Goal: Information Seeking & Learning: Learn about a topic

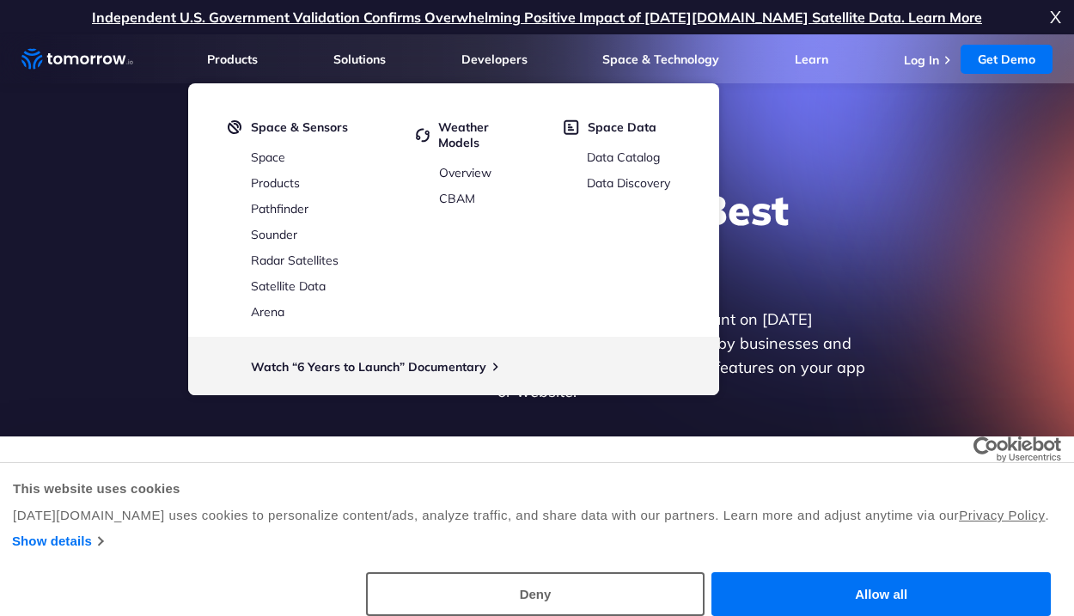
click at [128, 265] on div "Explore the World’s Best Weather API Get reliable and precise weather data thro…" at bounding box center [537, 332] width 1058 height 365
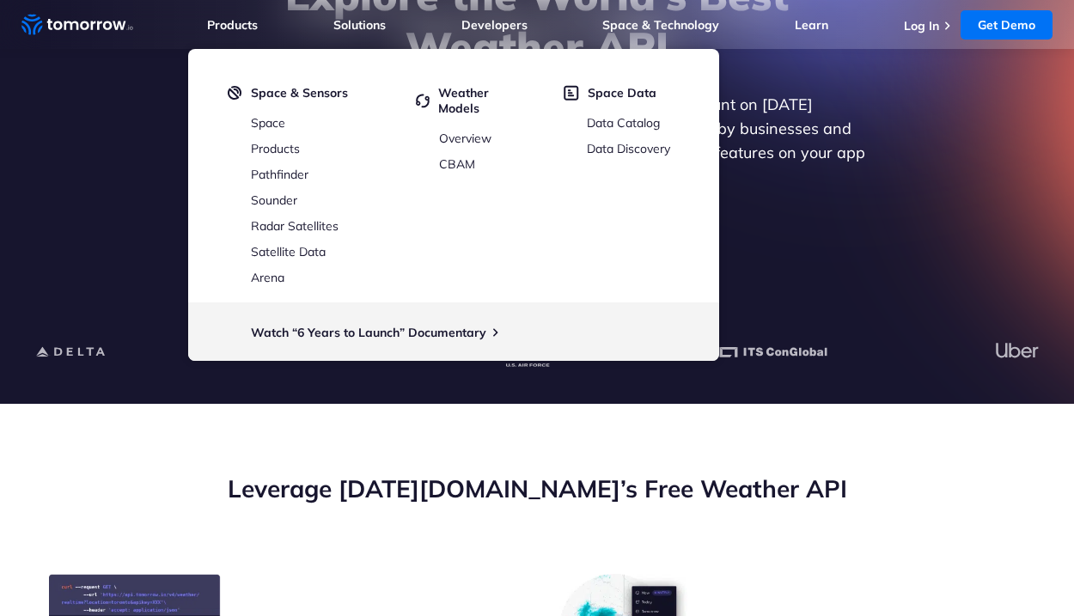
scroll to position [430, 0]
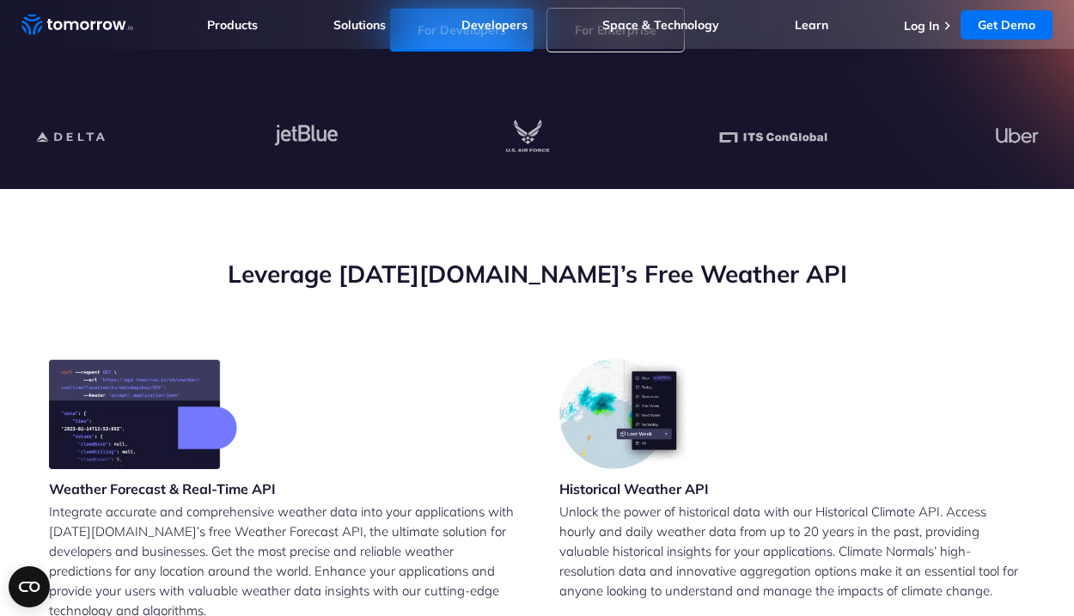
click at [259, 520] on p "Integrate accurate and comprehensive weather data into your applications with T…" at bounding box center [282, 561] width 466 height 119
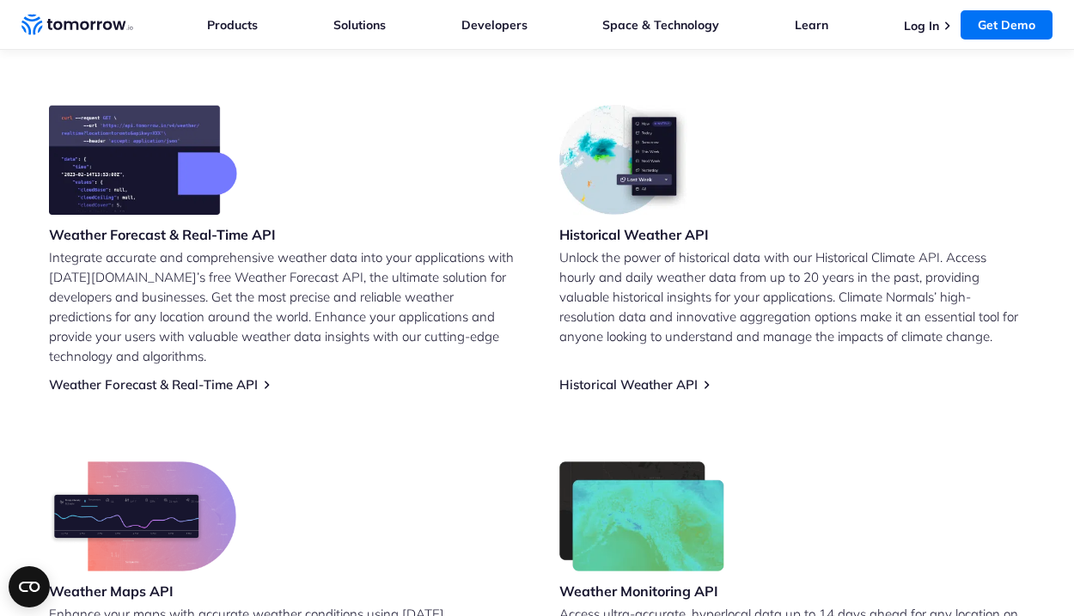
scroll to position [688, 0]
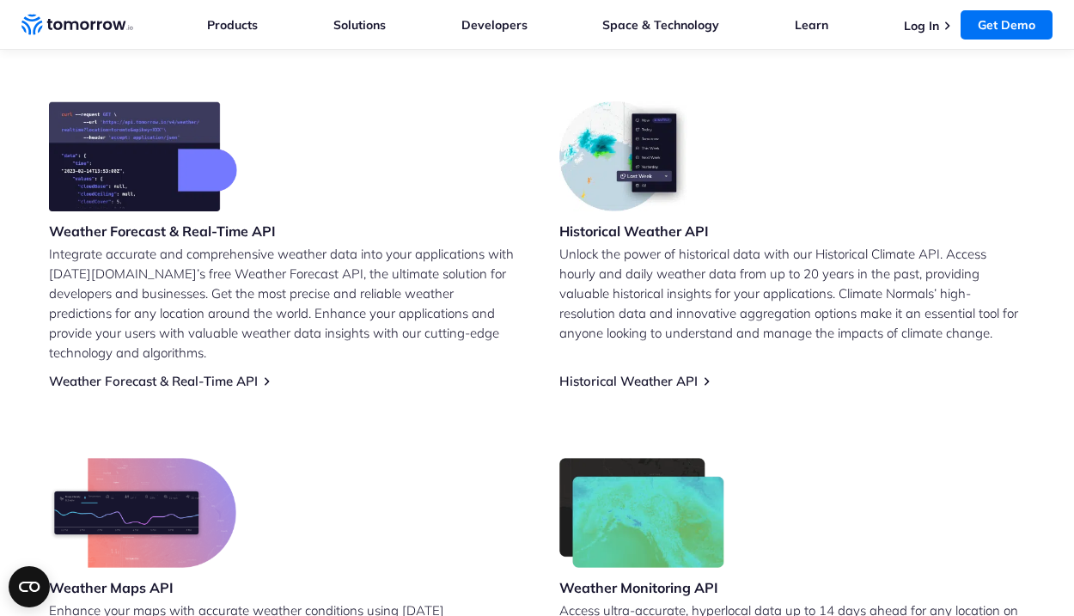
click at [360, 259] on p "Integrate accurate and comprehensive weather data into your applications with T…" at bounding box center [282, 303] width 466 height 119
click at [677, 271] on p "Unlock the power of historical data with our Historical Climate API. Access hou…" at bounding box center [792, 293] width 466 height 99
click at [671, 273] on p "Unlock the power of historical data with our Historical Climate API. Access hou…" at bounding box center [792, 293] width 466 height 99
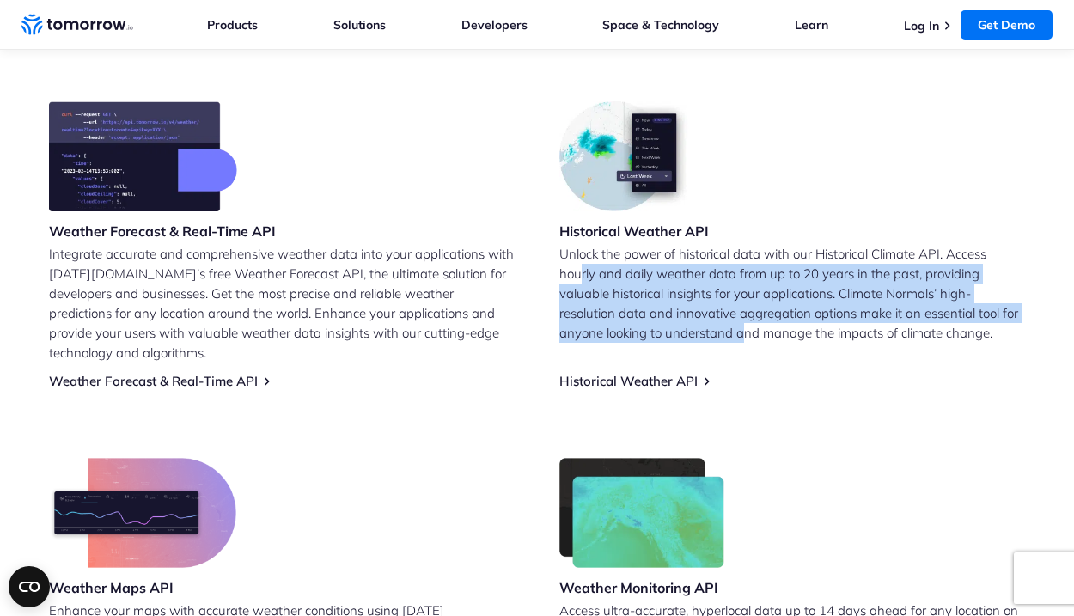
drag, startPoint x: 579, startPoint y: 273, endPoint x: 741, endPoint y: 325, distance: 170.4
click at [741, 325] on p "Unlock the power of historical data with our Historical Climate API. Access hou…" at bounding box center [792, 293] width 466 height 99
drag, startPoint x: 741, startPoint y: 325, endPoint x: 667, endPoint y: 377, distance: 91.3
click at [667, 377] on link "Historical Weather API" at bounding box center [628, 381] width 138 height 16
click at [689, 380] on link "Historical Weather API" at bounding box center [628, 381] width 138 height 16
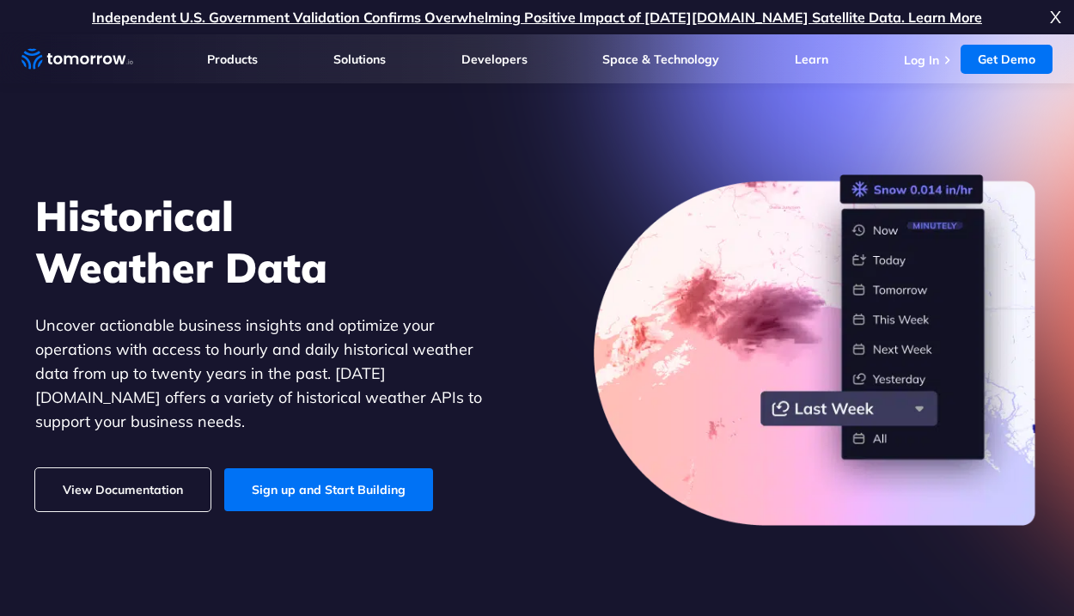
scroll to position [258, 0]
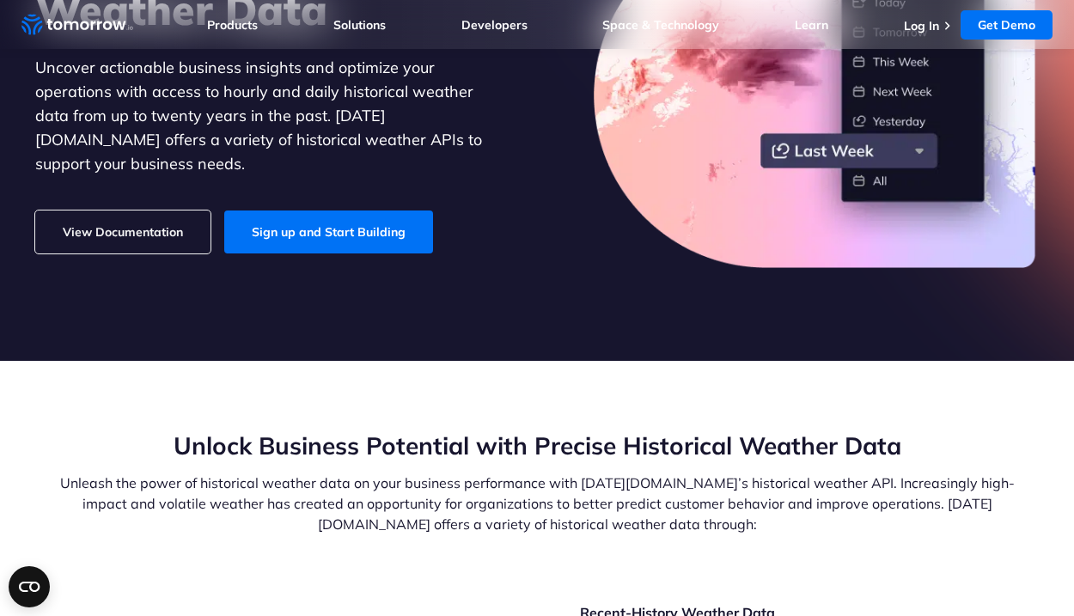
click at [168, 232] on link "View Documentation" at bounding box center [122, 231] width 175 height 43
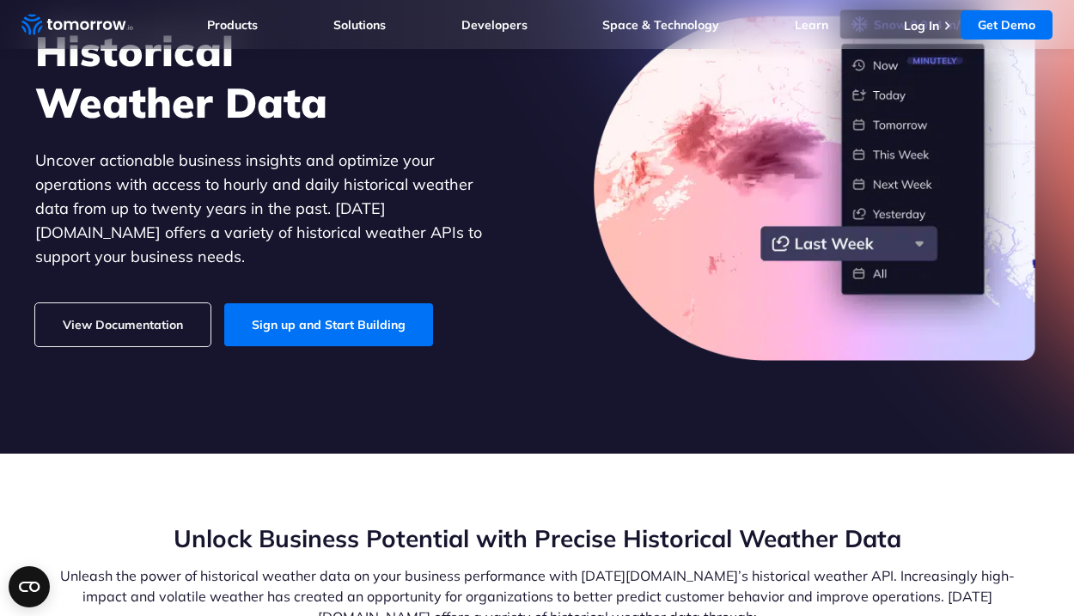
scroll to position [86, 0]
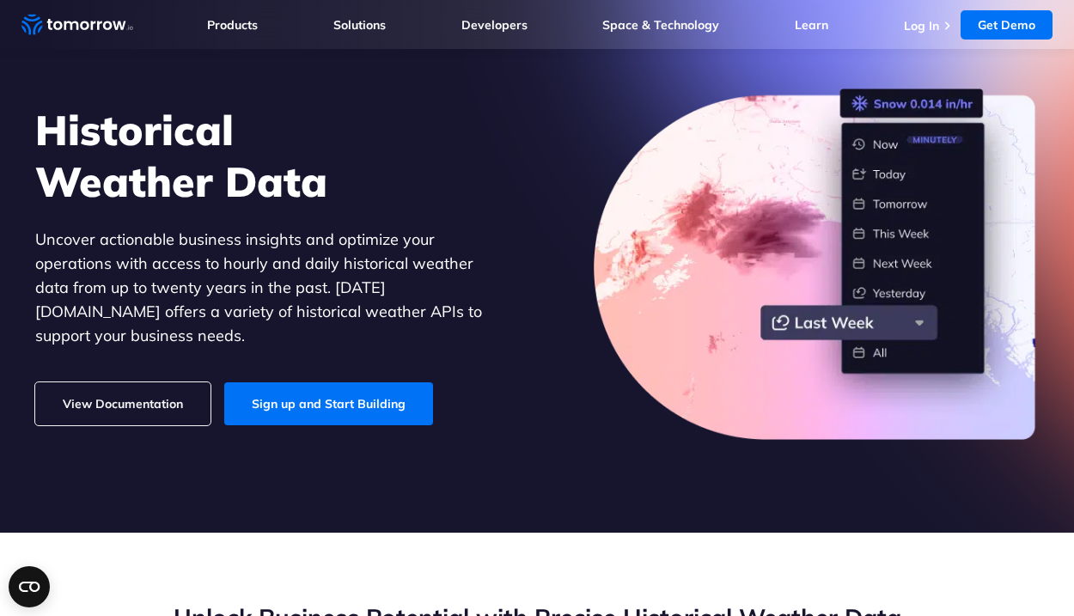
click at [265, 253] on p "Uncover actionable business insights and optimize your operations with access t…" at bounding box center [271, 288] width 472 height 120
click at [161, 266] on p "Uncover actionable business insights and optimize your operations with access t…" at bounding box center [271, 288] width 472 height 120
drag, startPoint x: 39, startPoint y: 301, endPoint x: 579, endPoint y: 138, distance: 564.2
click at [579, 138] on div "Historical Weather Data Uncover actionable business insights and optimize your …" at bounding box center [537, 263] width 1058 height 399
click at [618, 460] on div "Historical Weather Data Uncover actionable business insights and optimize your …" at bounding box center [537, 263] width 1058 height 399
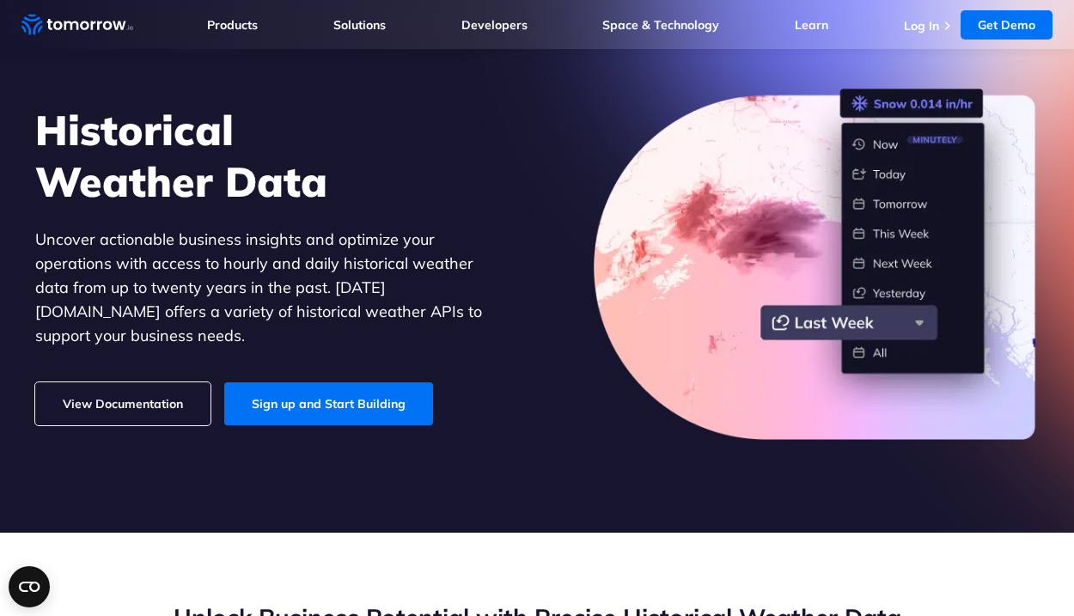
click at [218, 142] on h1 "Historical Weather Data" at bounding box center [271, 155] width 472 height 103
click at [377, 387] on link "Sign up and Start Building" at bounding box center [328, 403] width 209 height 43
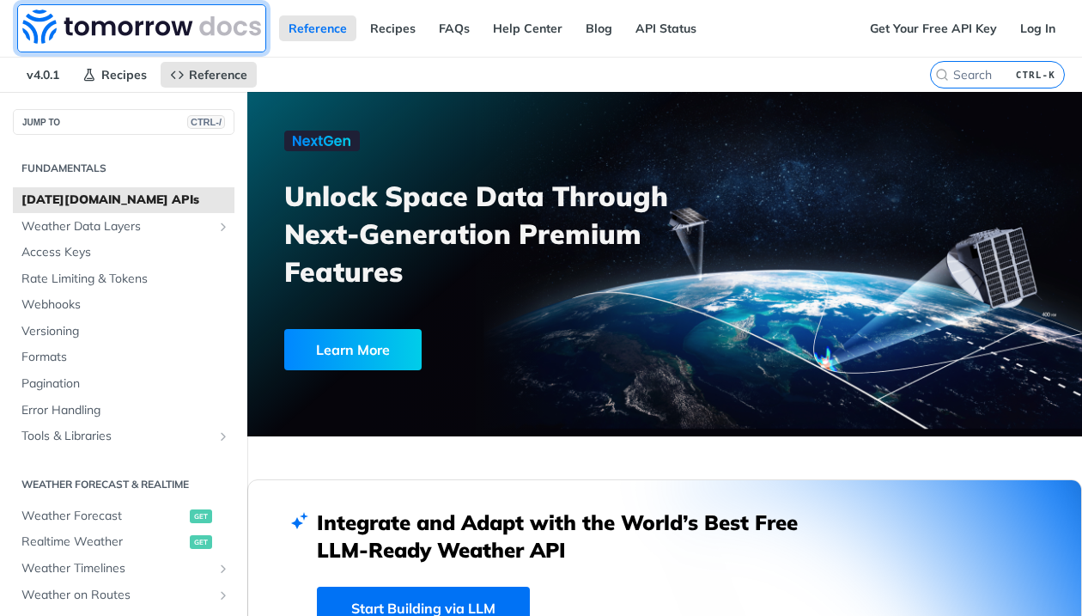
click at [37, 33] on img at bounding box center [141, 26] width 239 height 34
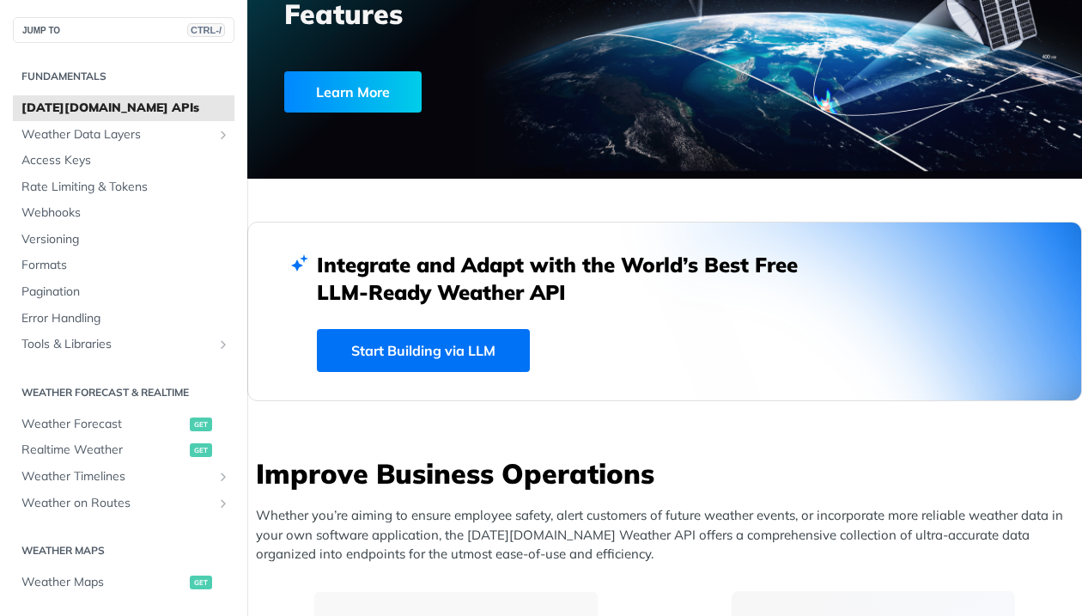
click at [507, 515] on p "Whether you’re aiming to ensure employee safety, alert customers of future weat…" at bounding box center [669, 535] width 826 height 58
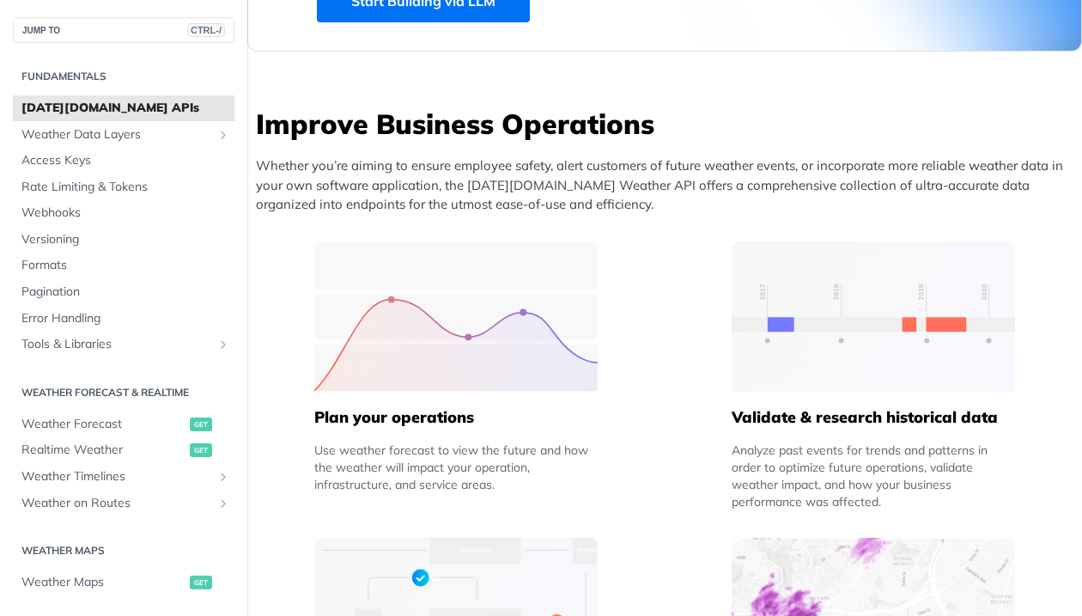
scroll to position [601, 0]
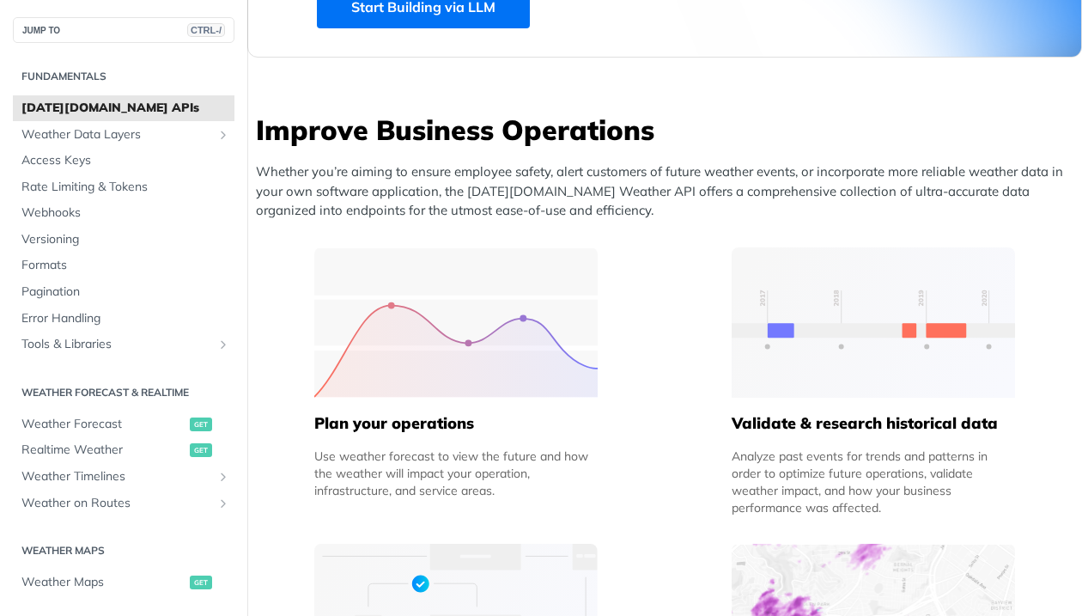
click at [790, 450] on div "Analyze past events for trends and patterns in order to optimize future operati…" at bounding box center [873, 482] width 283 height 69
click at [874, 474] on div "Analyze past events for trends and patterns in order to optimize future operati…" at bounding box center [873, 482] width 283 height 69
click at [942, 479] on div "Analyze past events for trends and patterns in order to optimize future operati…" at bounding box center [873, 482] width 283 height 69
click at [837, 503] on div "Analyze past events for trends and patterns in order to optimize future operati…" at bounding box center [873, 482] width 283 height 69
drag, startPoint x: 887, startPoint y: 507, endPoint x: 788, endPoint y: 469, distance: 106.6
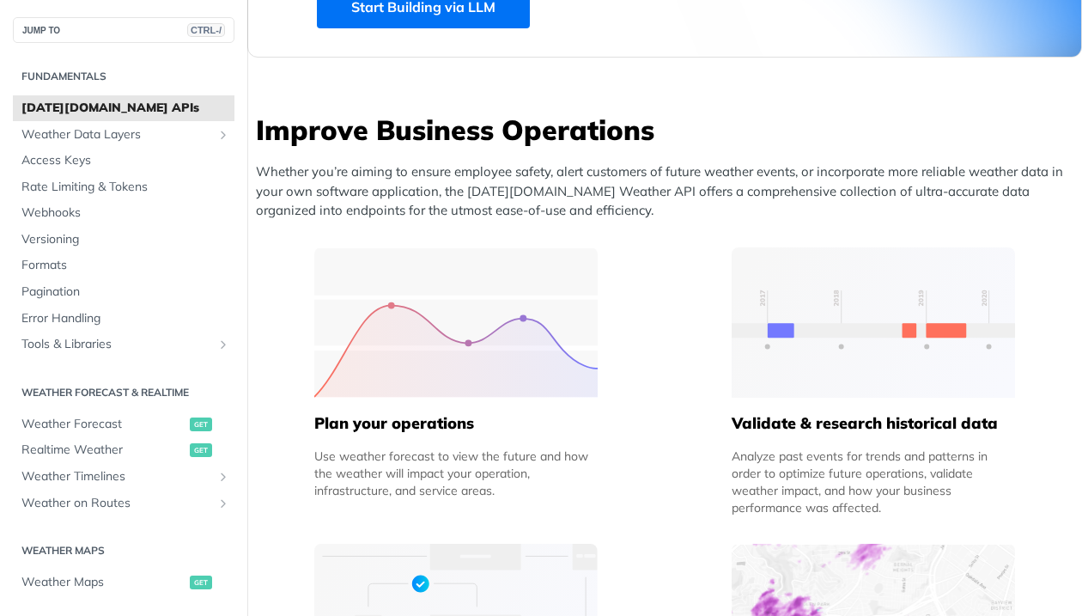
click at [788, 469] on div "Analyze past events for trends and patterns in order to optimize future operati…" at bounding box center [873, 482] width 283 height 69
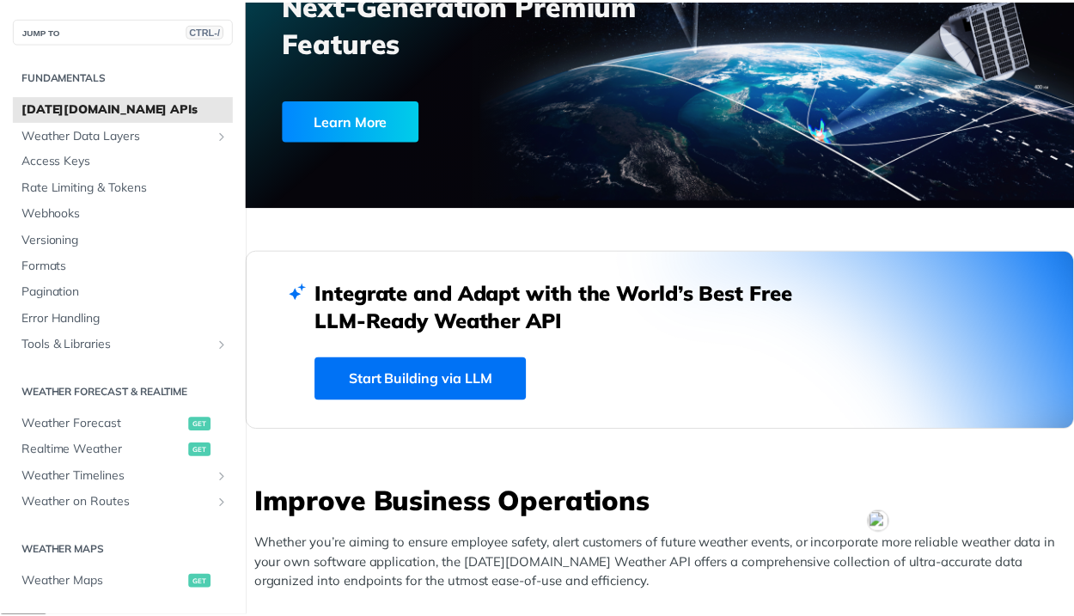
scroll to position [0, 0]
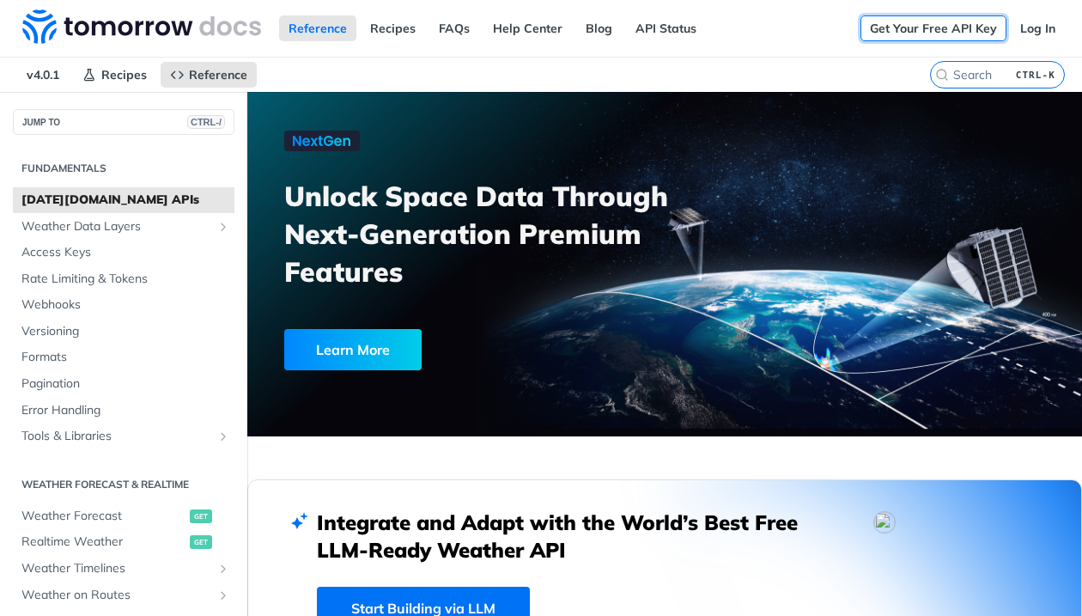
click at [969, 27] on link "Get Your Free API Key" at bounding box center [934, 28] width 146 height 26
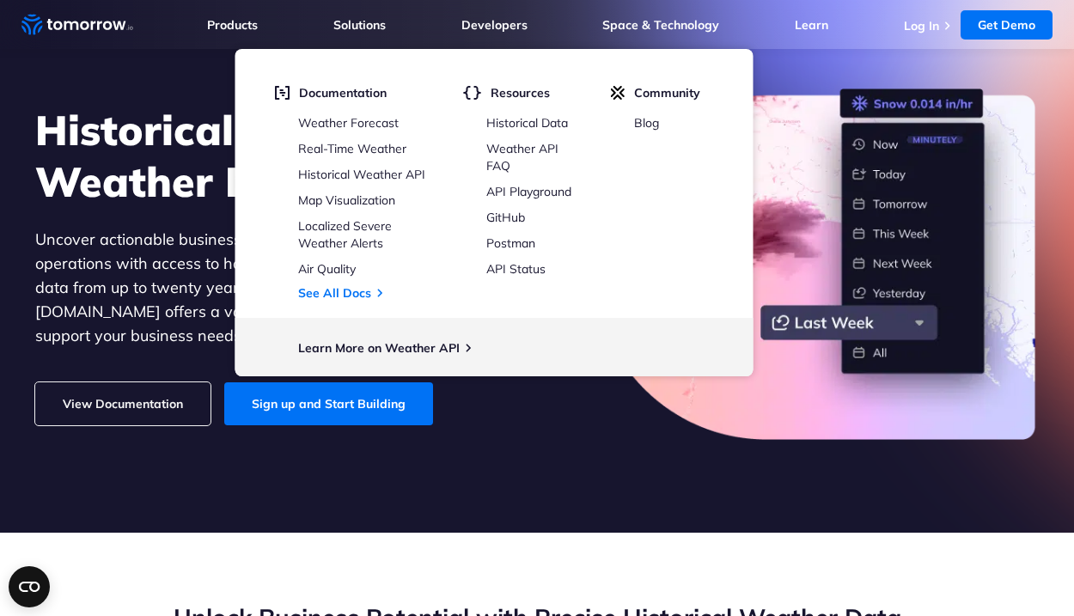
click at [150, 389] on link "View Documentation" at bounding box center [122, 403] width 175 height 43
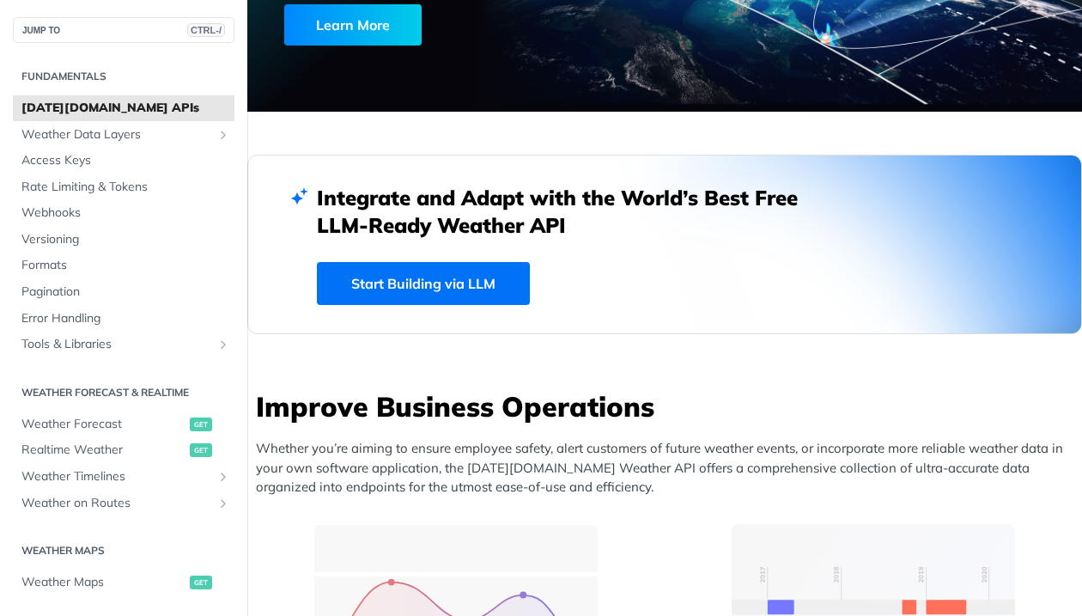
scroll to position [344, 0]
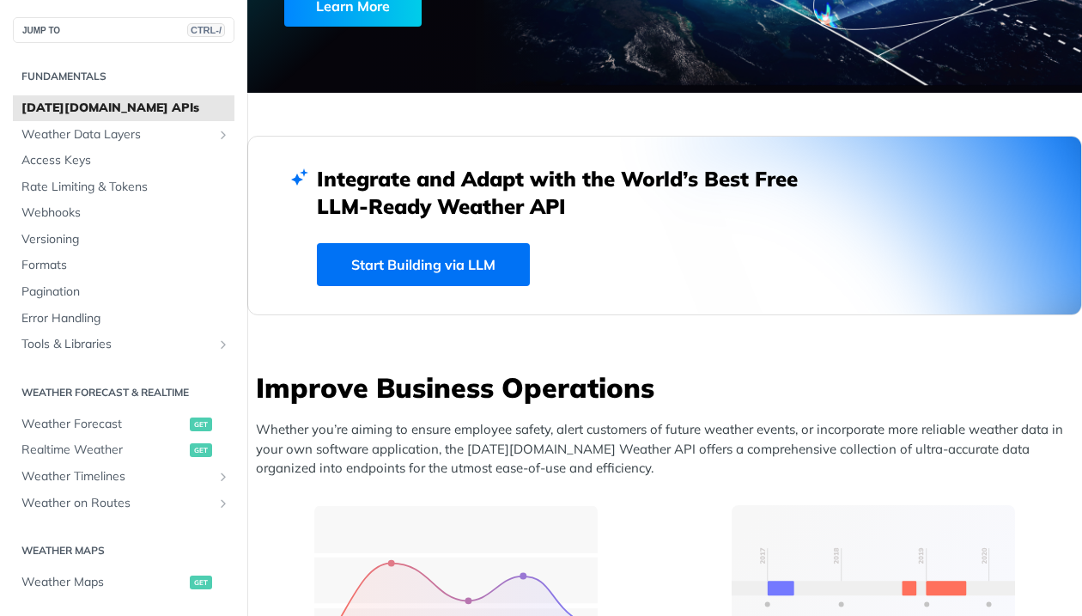
click at [509, 186] on h2 "Integrate and Adapt with the World’s Best Free LLM-Ready Weather API" at bounding box center [570, 192] width 507 height 55
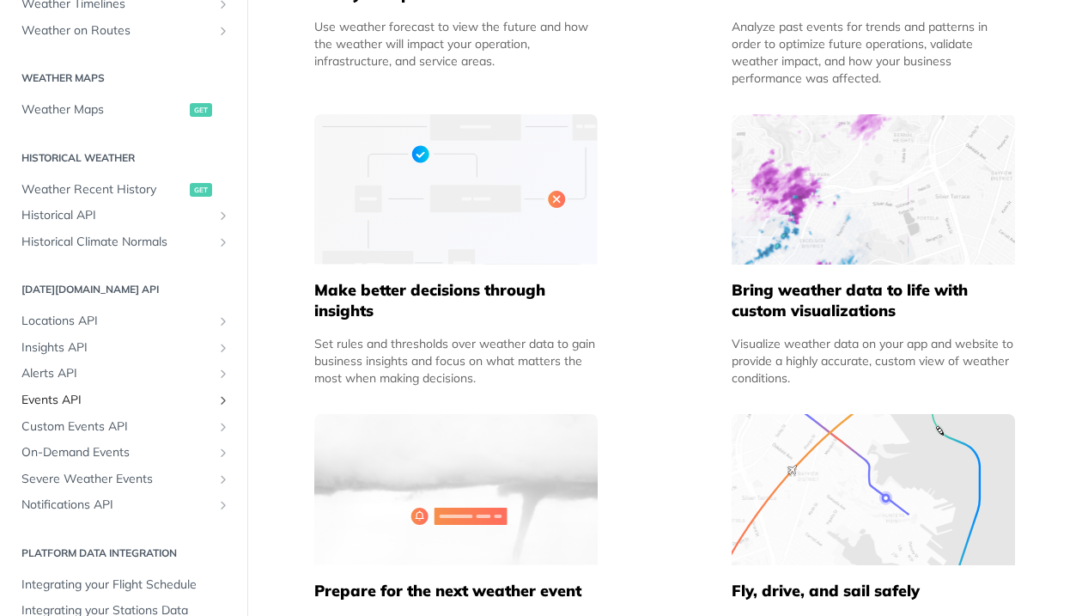
scroll to position [439, 0]
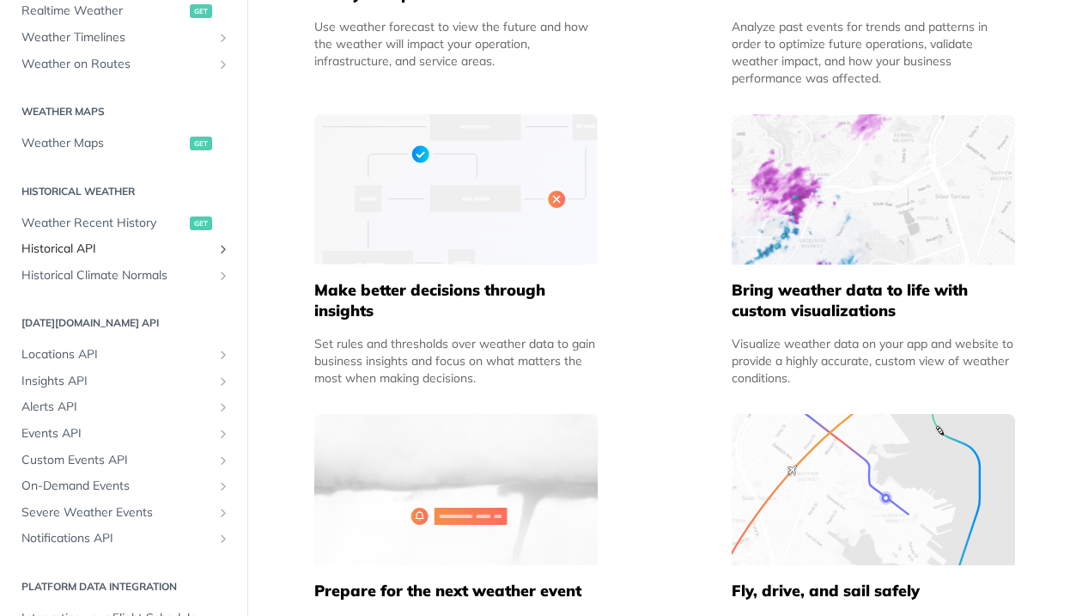
click at [219, 252] on icon "Show subpages for Historical API" at bounding box center [223, 249] width 14 height 14
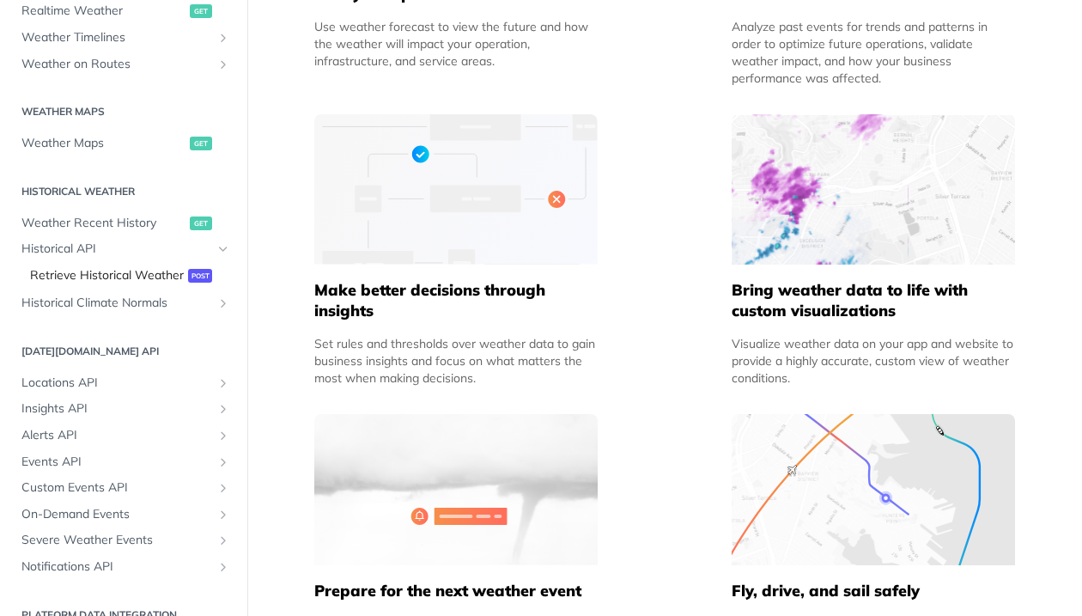
click at [60, 284] on span "Retrieve Historical Weather" at bounding box center [107, 275] width 154 height 17
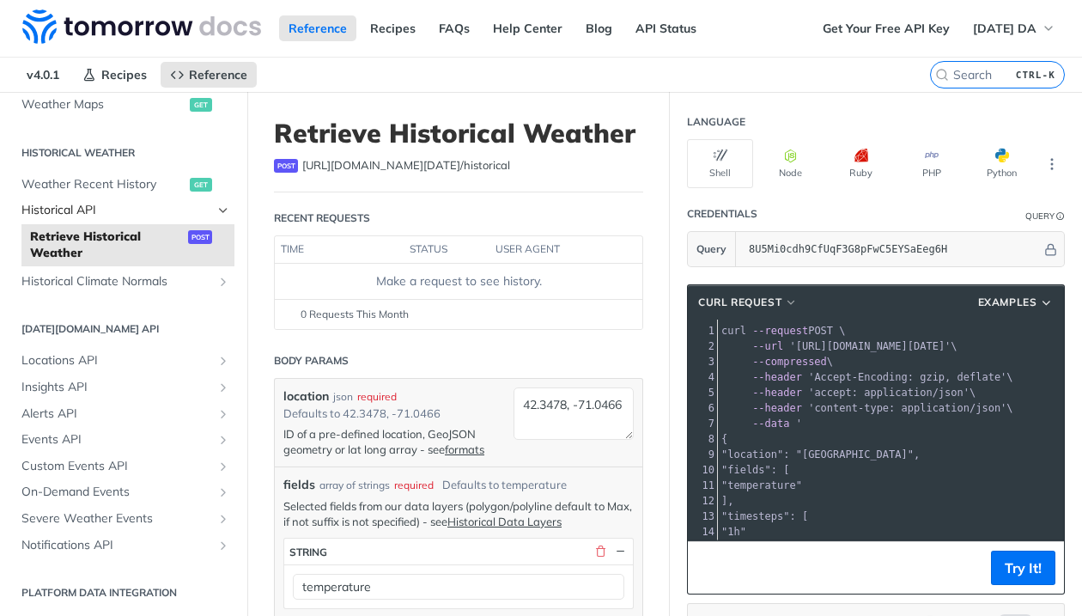
scroll to position [570, 0]
click at [61, 590] on h2 "Platform DATA integration" at bounding box center [124, 591] width 222 height 15
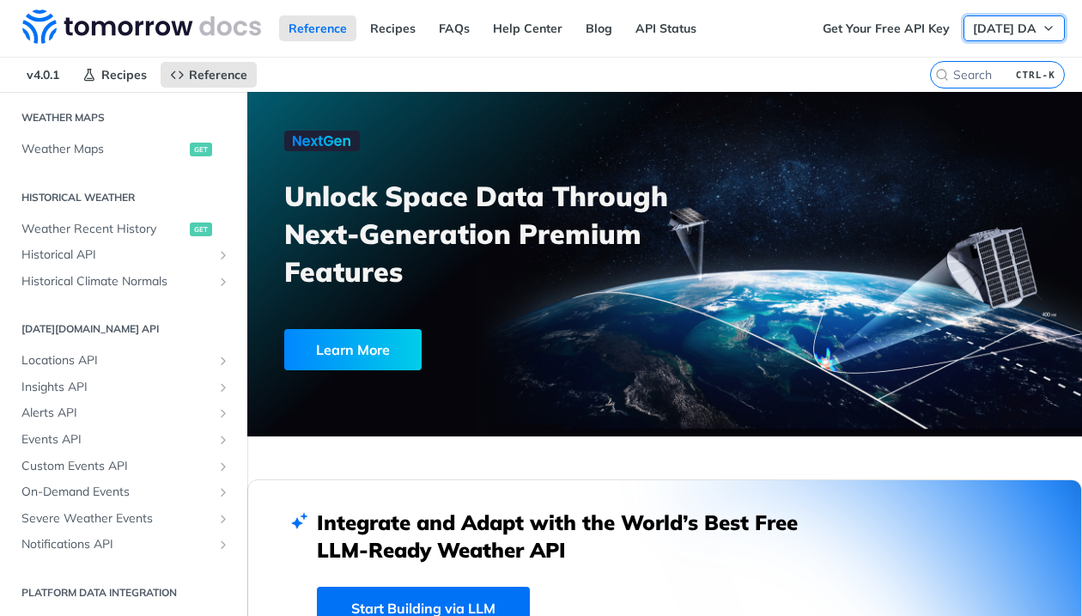
click at [1027, 31] on span "Tomorrow DA" at bounding box center [1005, 28] width 64 height 15
click at [454, 70] on nav "v4.0.1 Recipes Reference" at bounding box center [465, 75] width 930 height 34
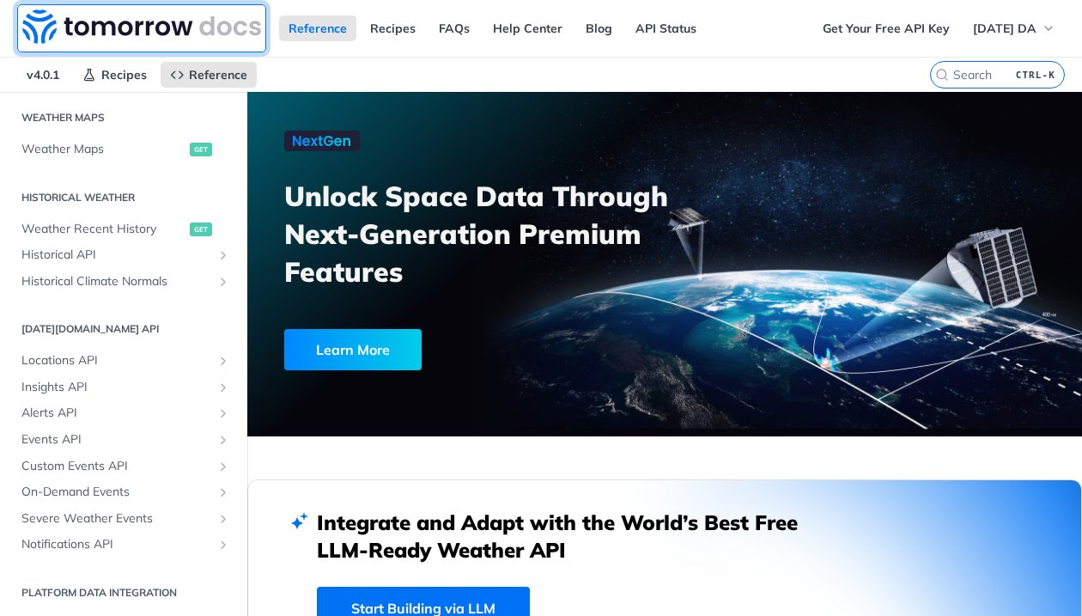
click at [103, 33] on img at bounding box center [141, 26] width 239 height 34
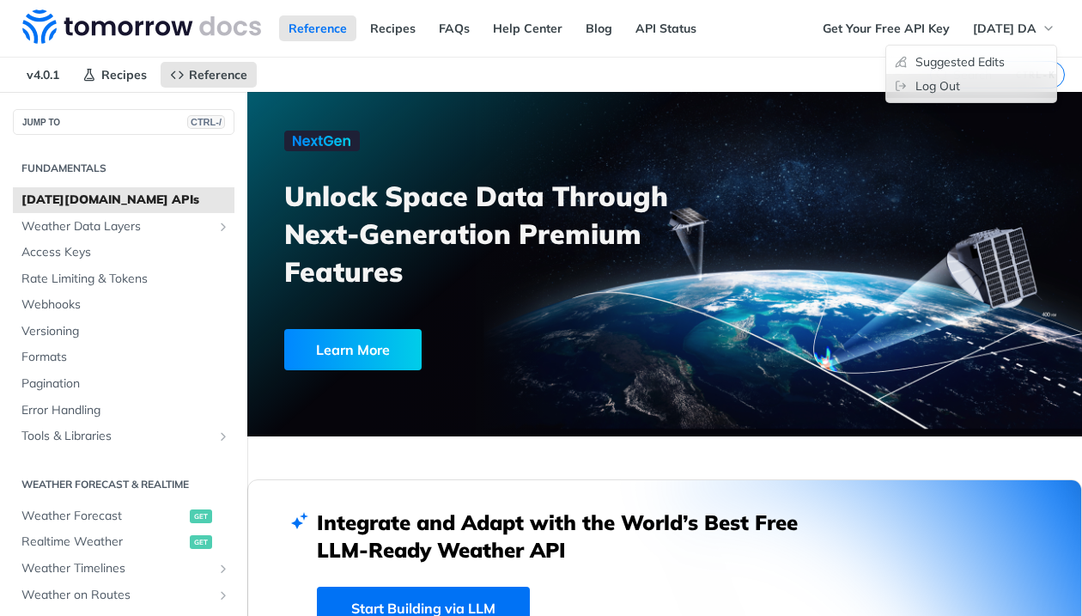
click at [936, 88] on link "Log Out" at bounding box center [972, 86] width 170 height 24
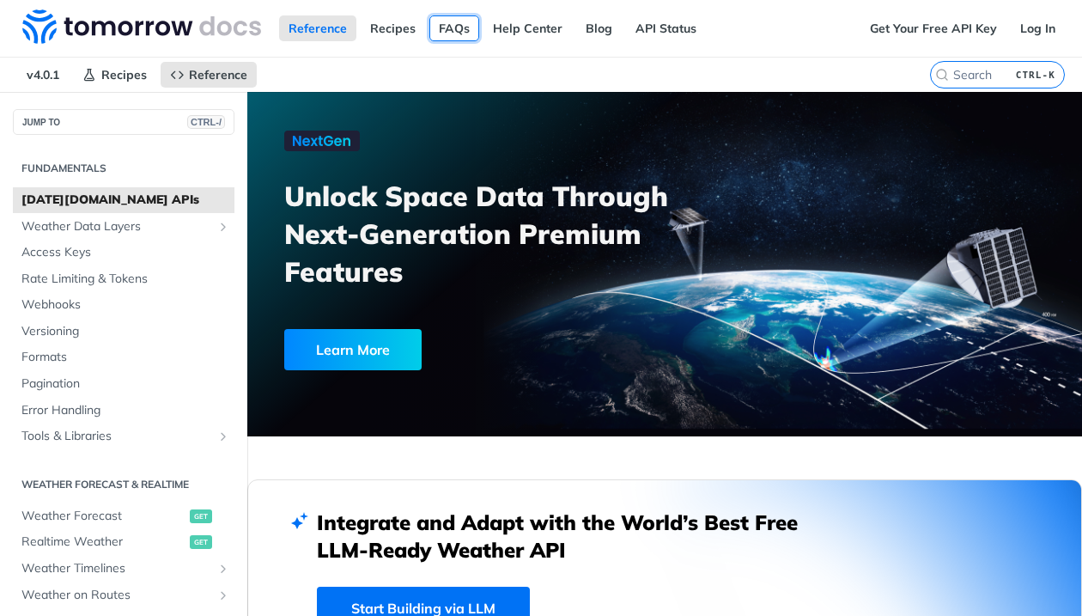
click at [459, 28] on link "FAQs" at bounding box center [455, 28] width 50 height 26
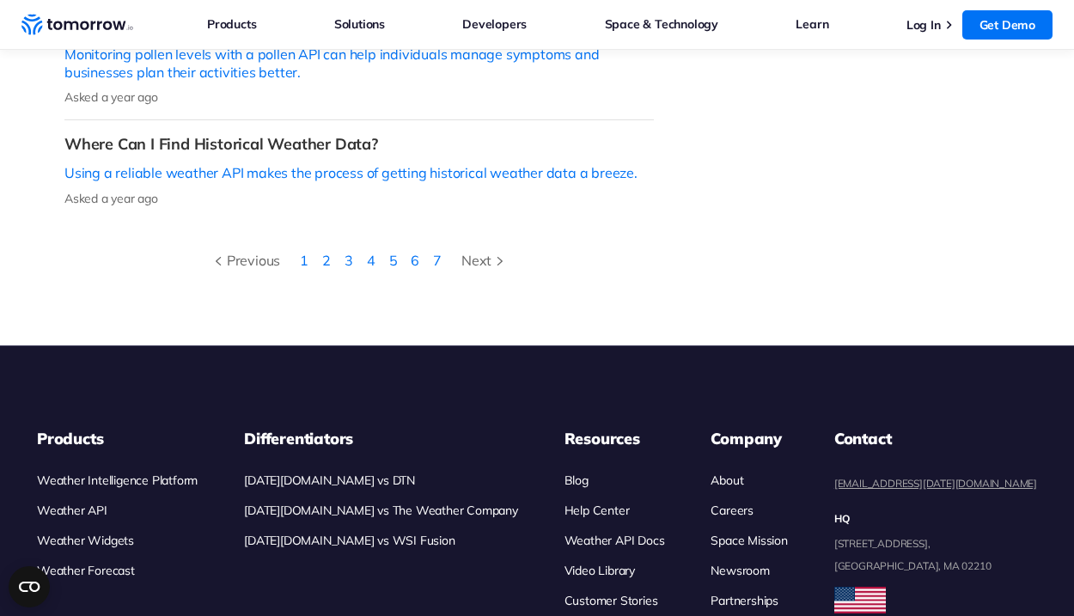
scroll to position [859, 0]
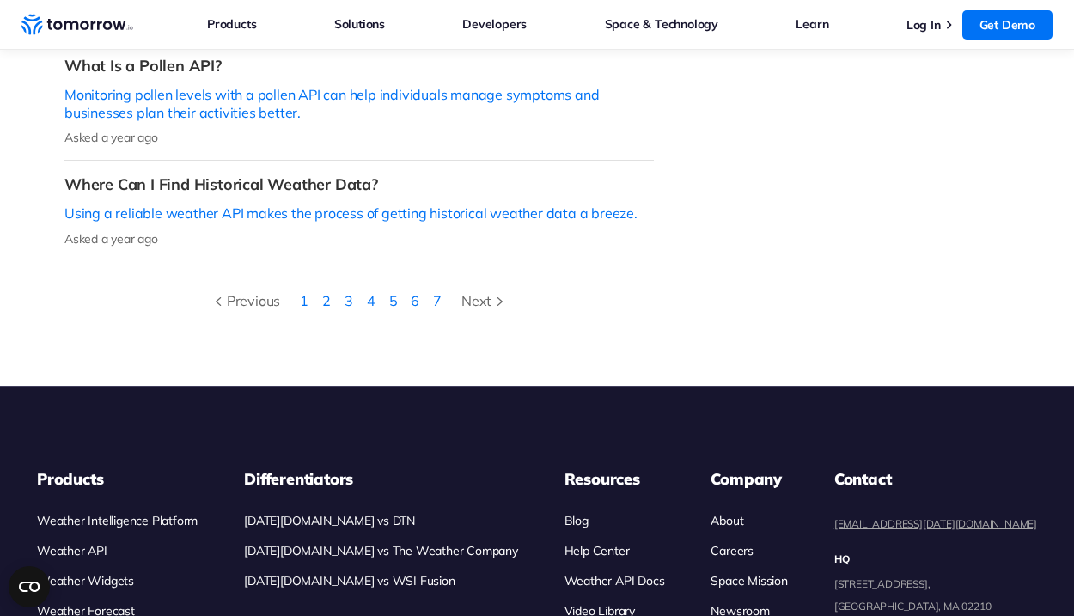
click at [627, 573] on link "Weather API Docs" at bounding box center [614, 580] width 101 height 15
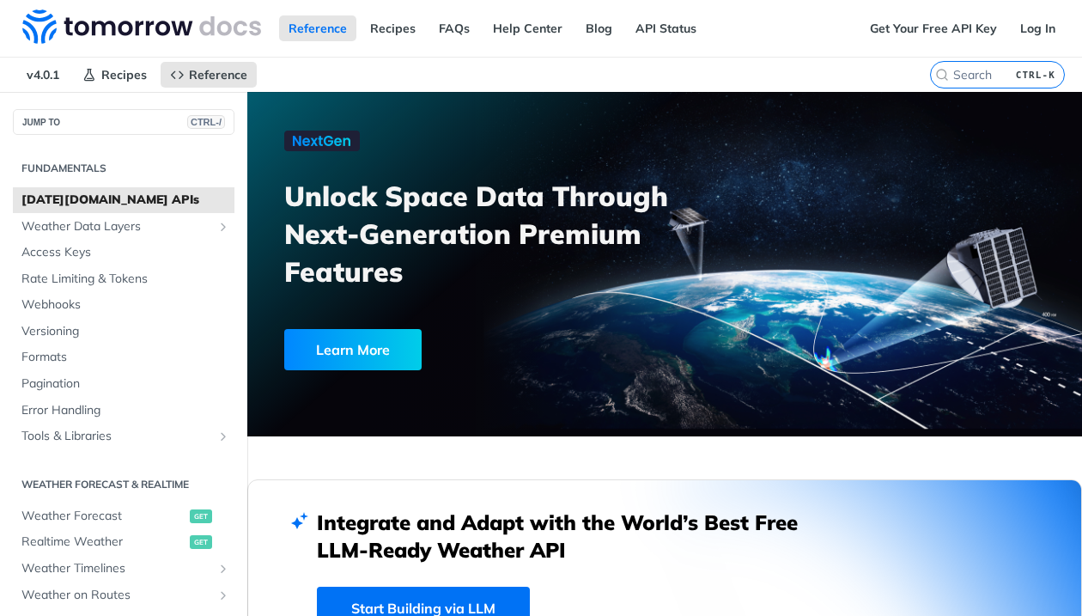
scroll to position [172, 0]
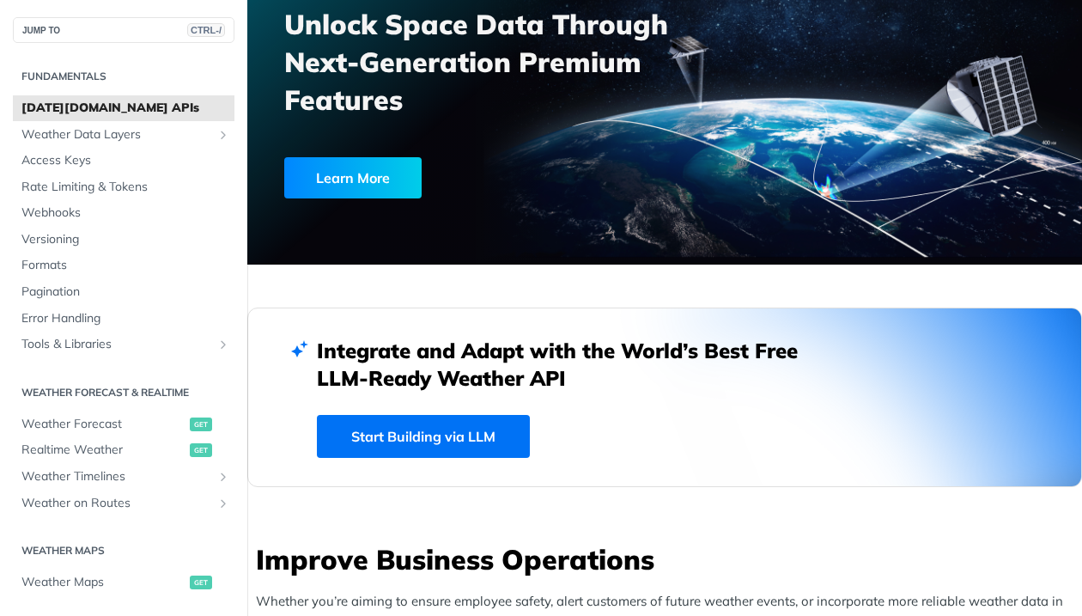
click at [420, 441] on link "Start Building via LLM" at bounding box center [423, 436] width 213 height 43
